Goal: Find specific page/section: Find specific page/section

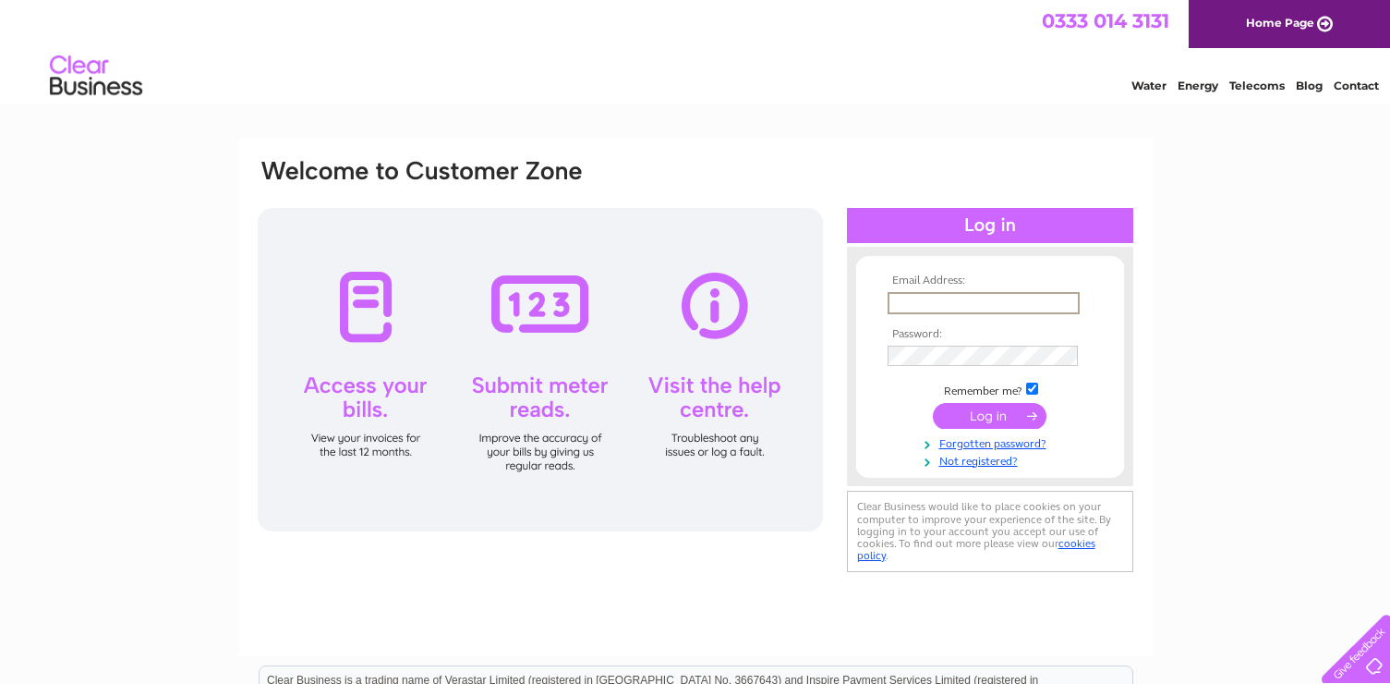
click at [1004, 303] on input "text" at bounding box center [984, 303] width 192 height 22
type input "[EMAIL_ADDRESS][DOMAIN_NAME]"
click at [980, 423] on input "submit" at bounding box center [990, 416] width 114 height 26
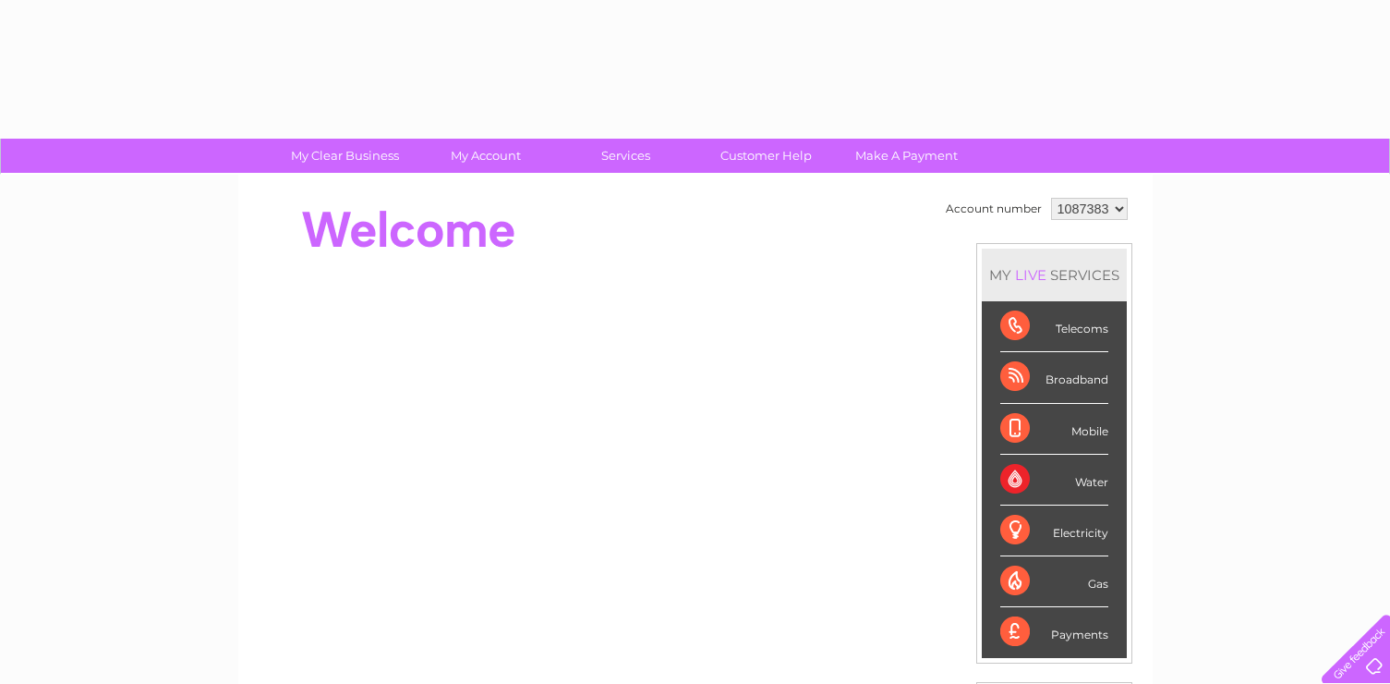
click at [983, 415] on li "Mobile" at bounding box center [1054, 429] width 145 height 51
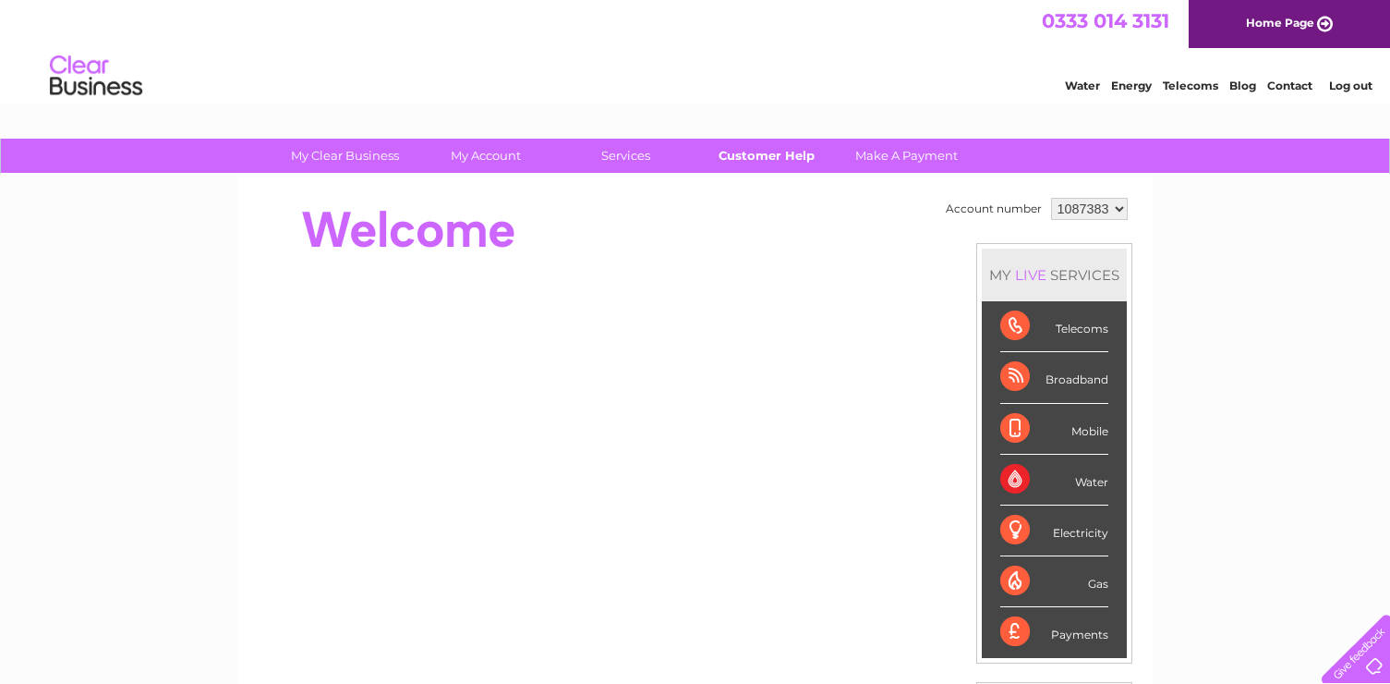
click at [765, 152] on link "Customer Help" at bounding box center [766, 156] width 152 height 34
